Goal: Task Accomplishment & Management: Use online tool/utility

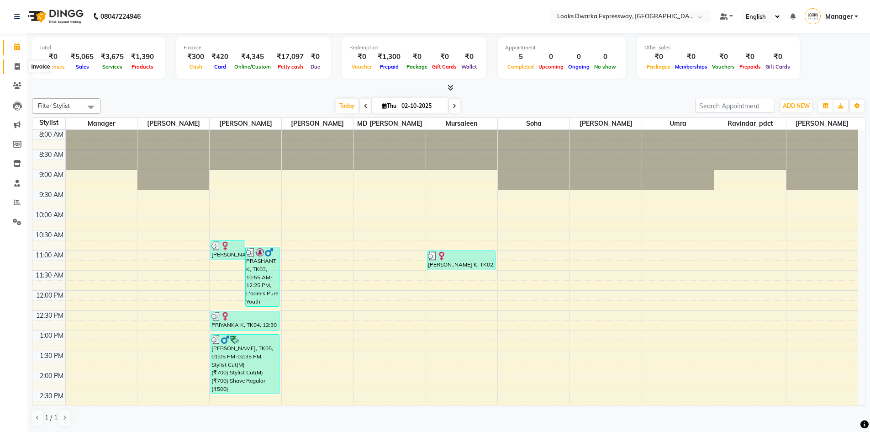
click at [18, 68] on icon at bounding box center [17, 66] width 5 height 7
select select "service"
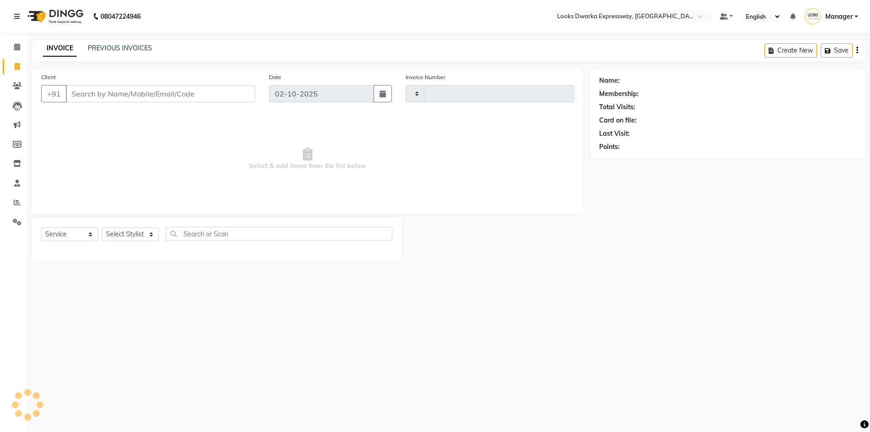
type input "2252"
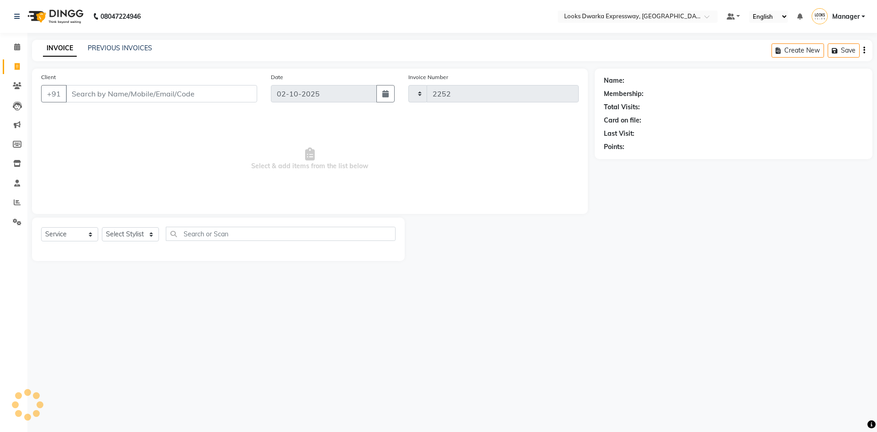
select select "6011"
click at [150, 237] on select "Select Stylist" at bounding box center [130, 234] width 57 height 14
select select "43631"
click at [102, 227] on select "Select Stylist Manager MD [PERSON_NAME] Ravindar_pdct [PERSON_NAME] [PERSON_NAM…" at bounding box center [130, 234] width 57 height 14
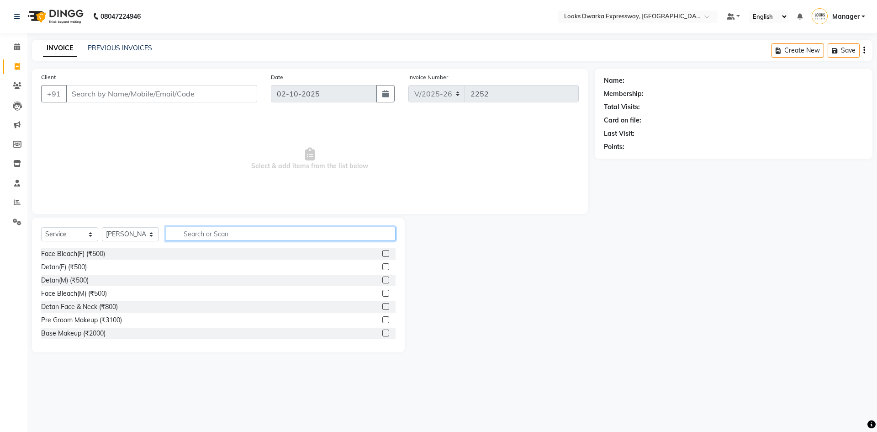
click at [195, 235] on input "text" at bounding box center [281, 234] width 230 height 14
type input "cut"
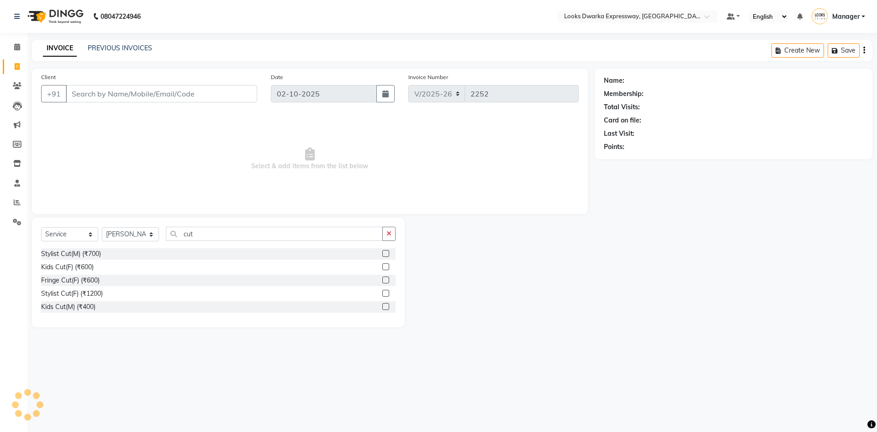
click at [387, 295] on label at bounding box center [385, 293] width 7 height 7
click at [387, 295] on input "checkbox" at bounding box center [385, 293] width 6 height 6
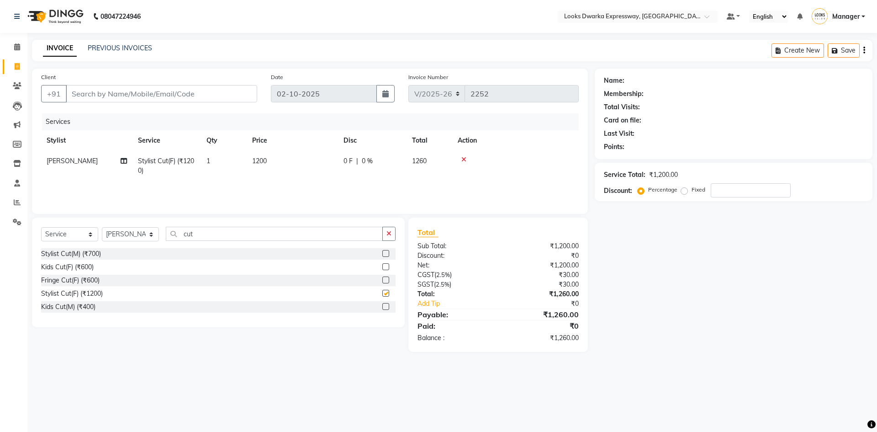
checkbox input "false"
click at [277, 165] on td "1200" at bounding box center [292, 166] width 91 height 30
select select "43631"
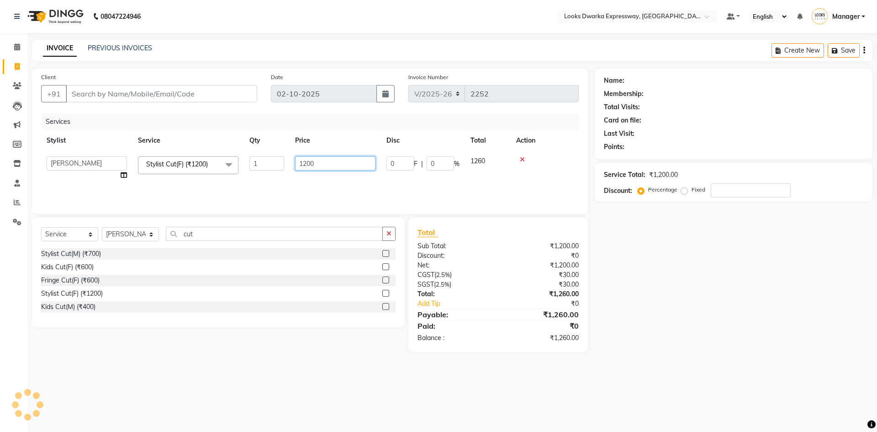
click at [327, 168] on input "1200" at bounding box center [335, 163] width 80 height 14
type input "1"
type input "1000"
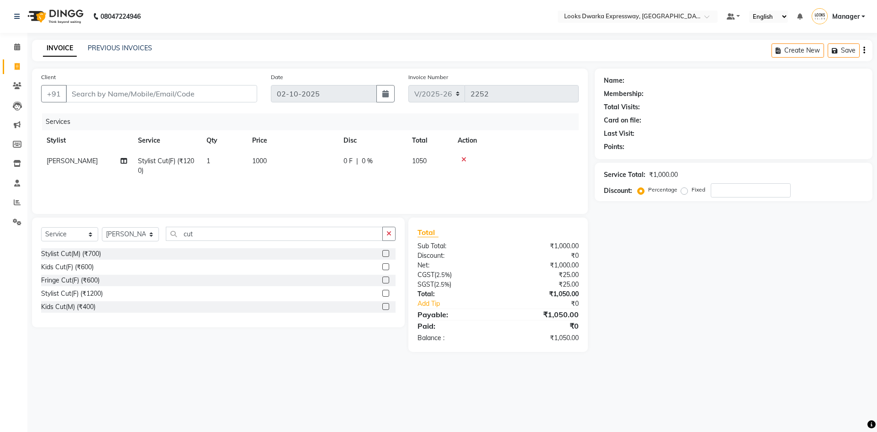
click at [722, 392] on div "08047224946 Select Location × Looks Dwarka Expressway, [GEOGRAPHIC_DATA] Defaul…" at bounding box center [438, 216] width 877 height 432
click at [174, 91] on input "Client" at bounding box center [161, 93] width 191 height 17
type input "9"
type input "0"
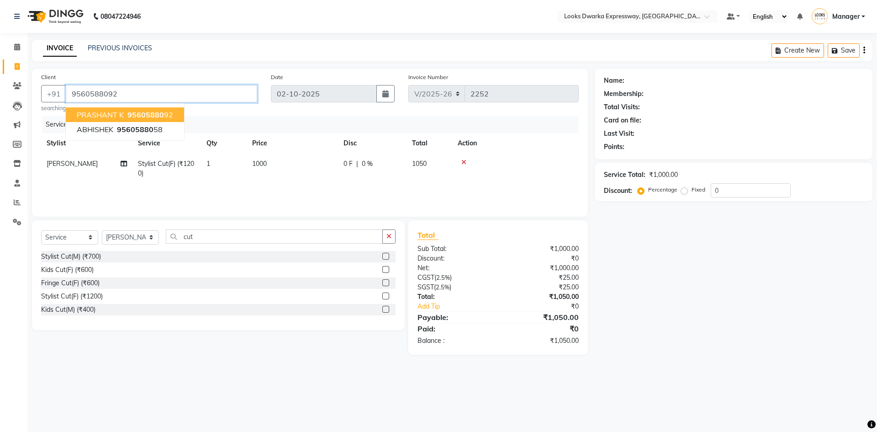
type input "9560588092"
select select "1: Object"
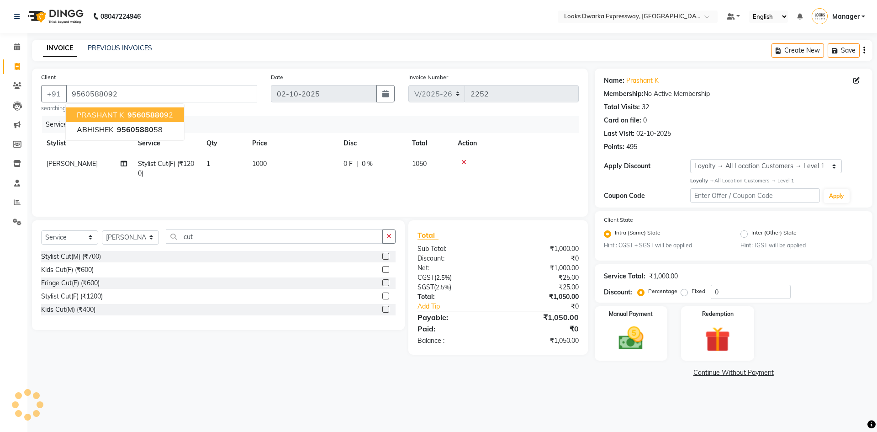
click at [153, 111] on span "95605880" at bounding box center [145, 114] width 37 height 9
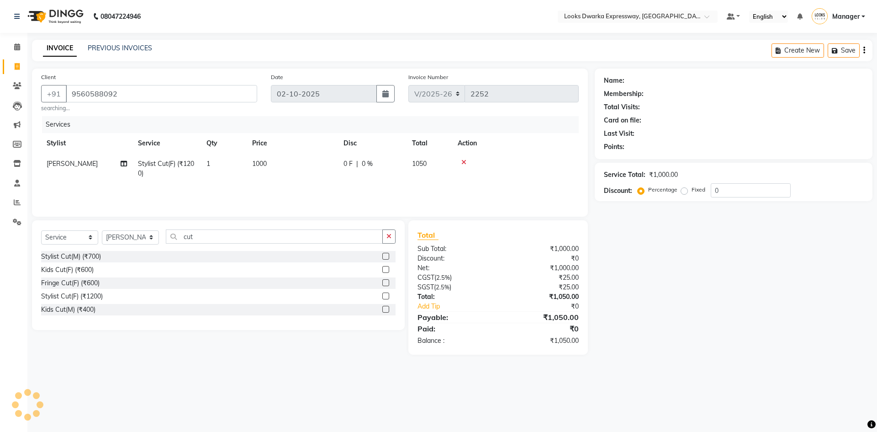
select select "1: Object"
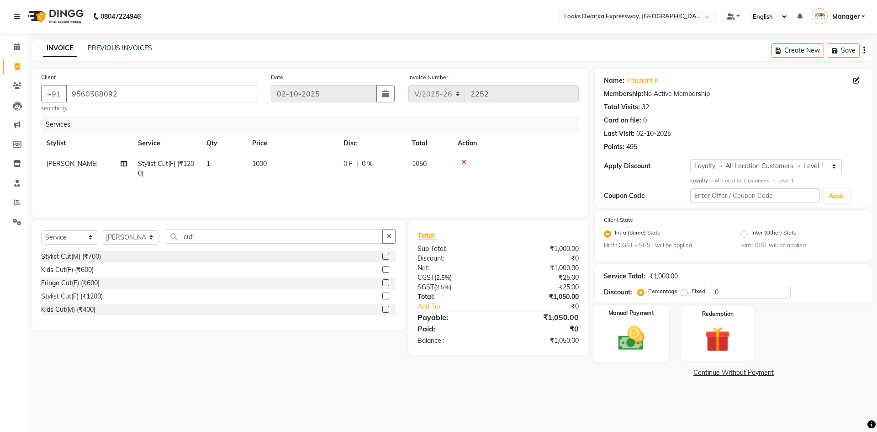
click at [637, 343] on img at bounding box center [631, 338] width 42 height 30
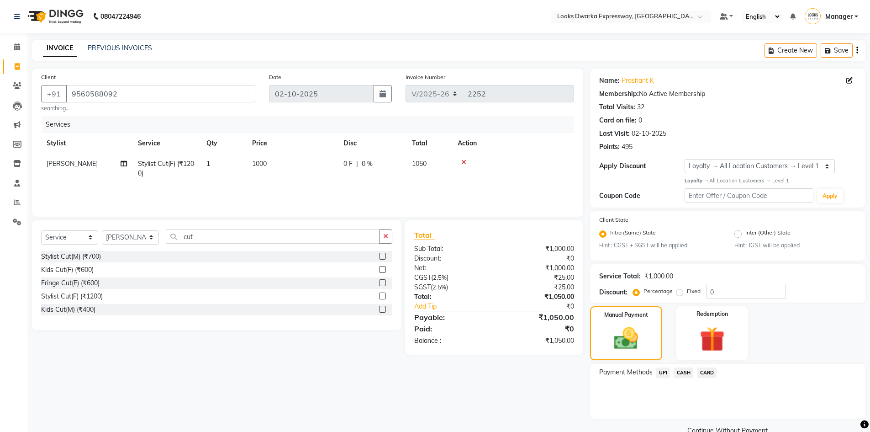
click at [660, 371] on span "UPI" at bounding box center [663, 372] width 14 height 11
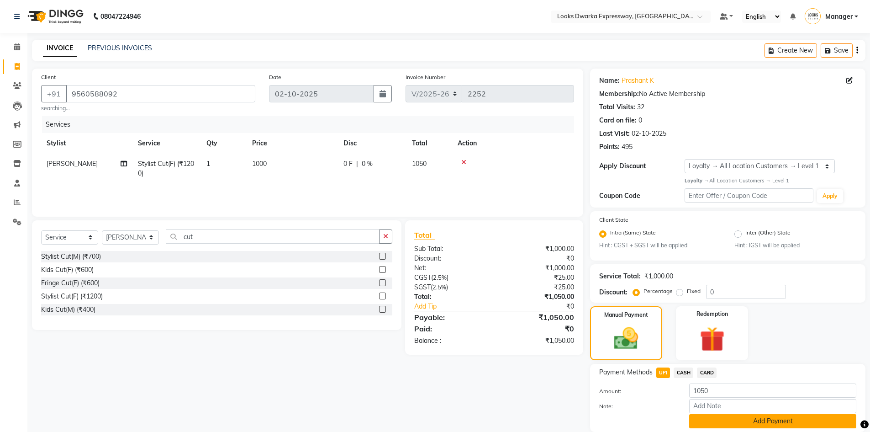
click at [746, 421] on button "Add Payment" at bounding box center [772, 421] width 167 height 14
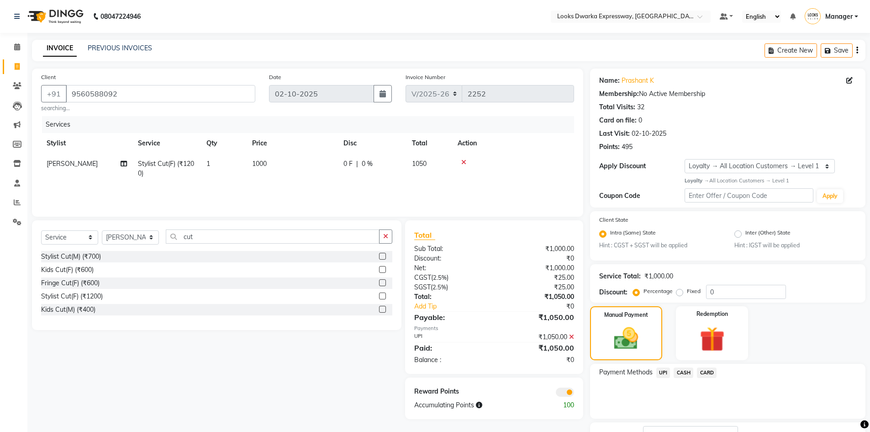
scroll to position [71, 0]
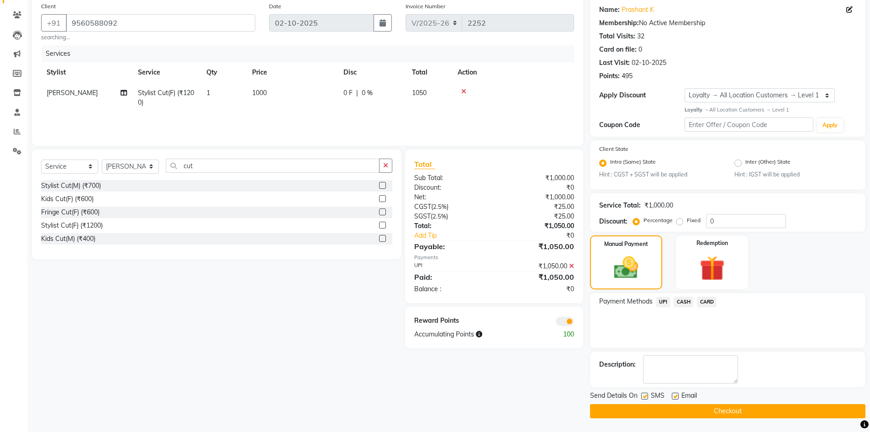
click at [706, 412] on button "Checkout" at bounding box center [727, 411] width 275 height 14
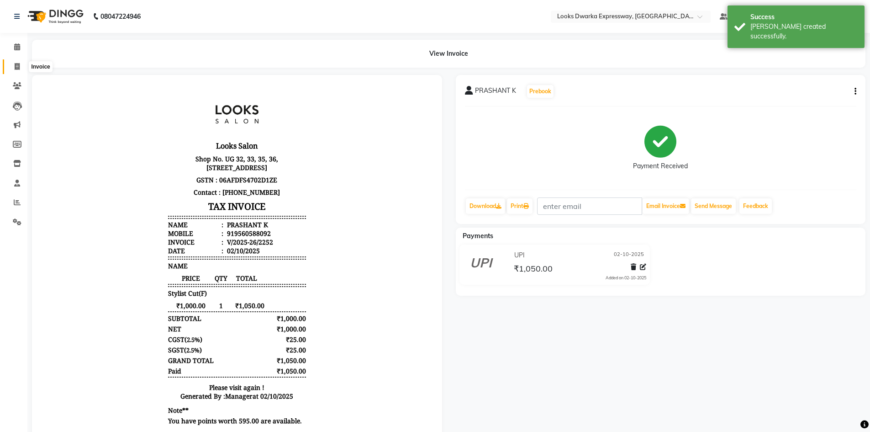
click at [19, 69] on icon at bounding box center [17, 66] width 5 height 7
select select "service"
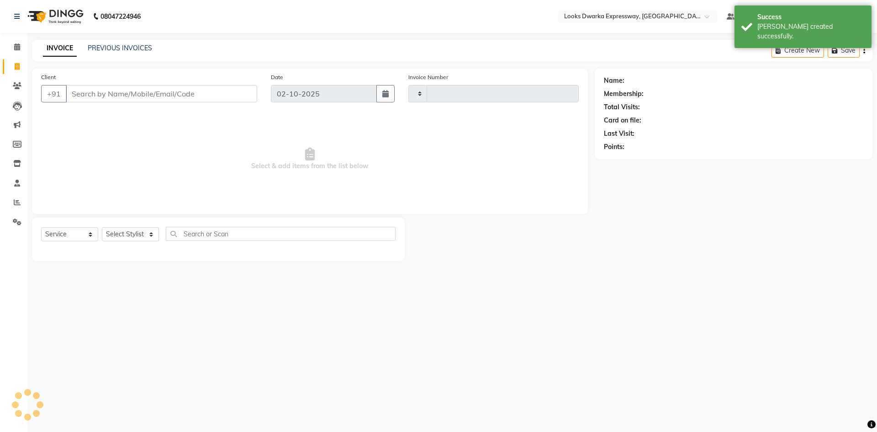
type input "2253"
select select "6011"
click at [19, 51] on span at bounding box center [17, 47] width 16 height 11
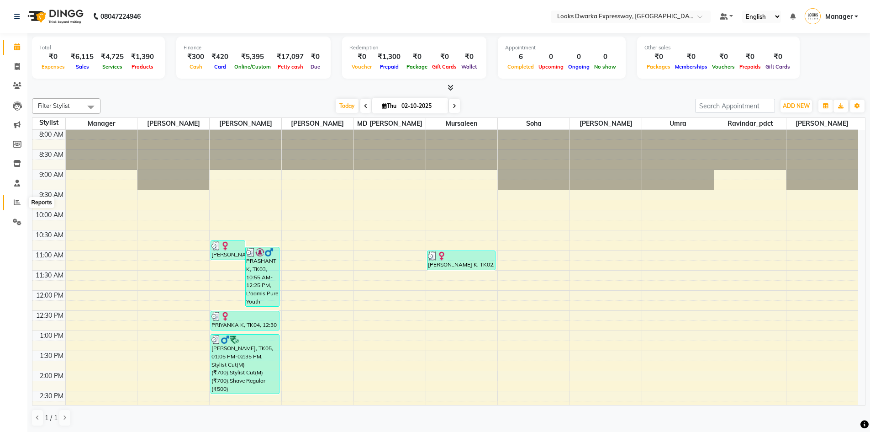
click at [15, 200] on icon at bounding box center [17, 202] width 7 height 7
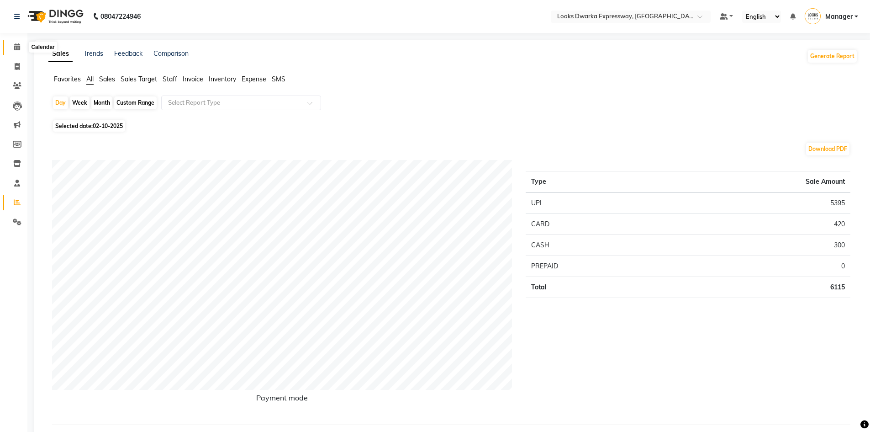
click at [18, 49] on icon at bounding box center [17, 46] width 6 height 7
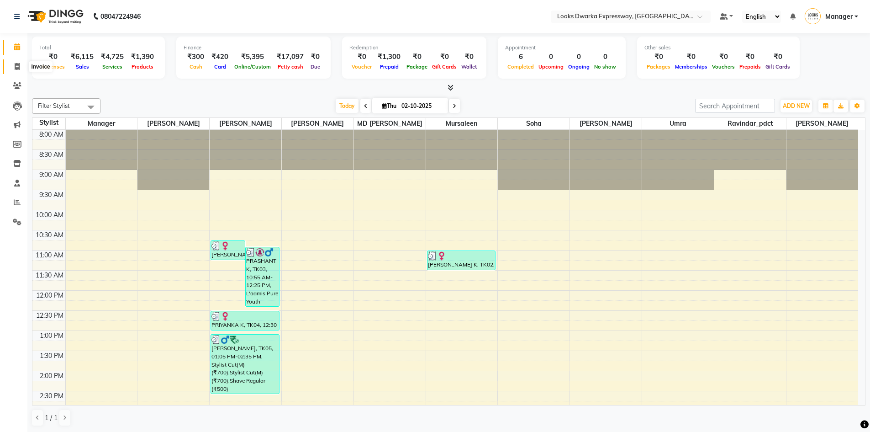
click at [15, 63] on icon at bounding box center [17, 66] width 5 height 7
select select "service"
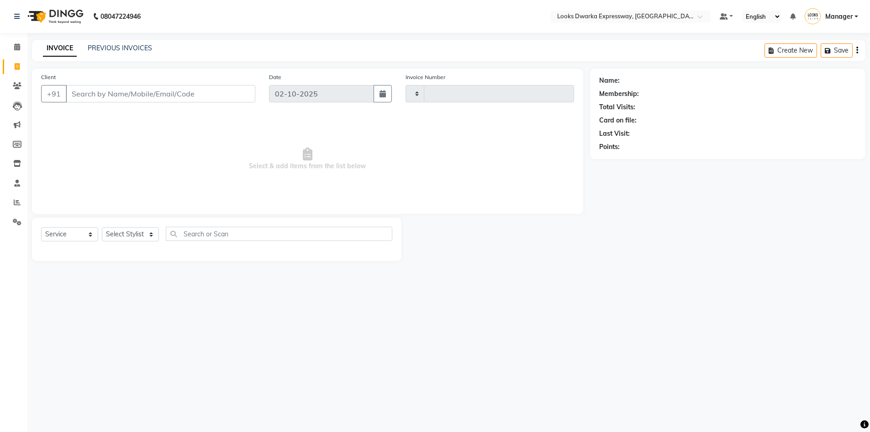
type input "2253"
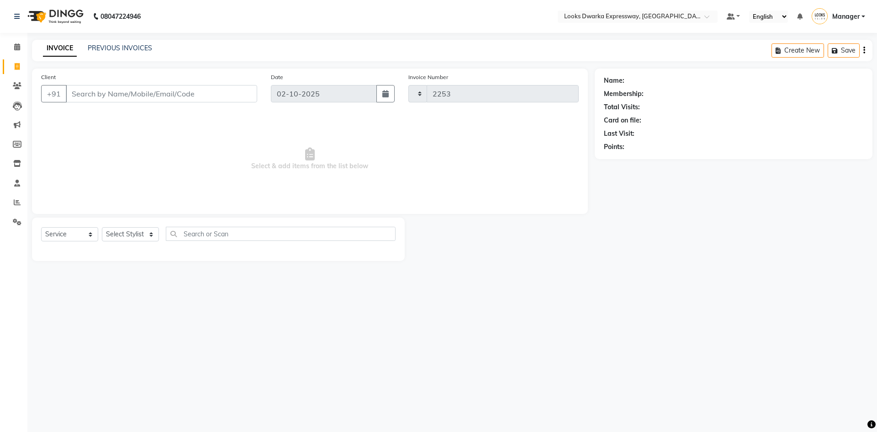
select select "6011"
click at [105, 44] on link "PREVIOUS INVOICES" at bounding box center [120, 48] width 64 height 8
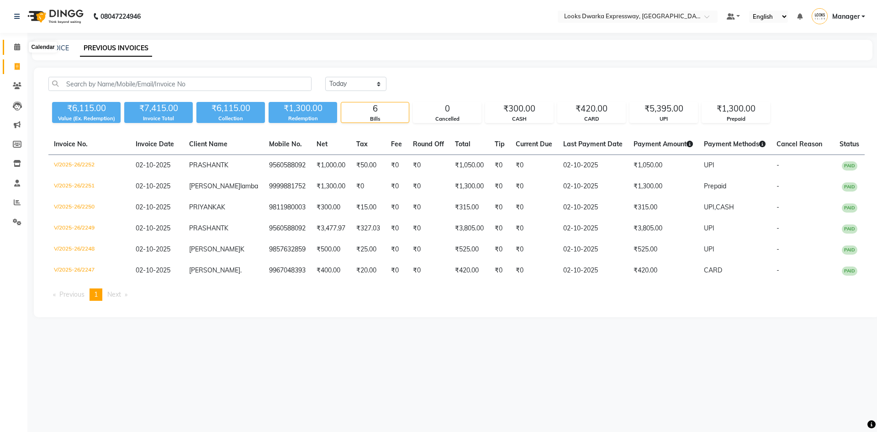
click at [20, 47] on icon at bounding box center [17, 46] width 6 height 7
